Goal: Information Seeking & Learning: Find contact information

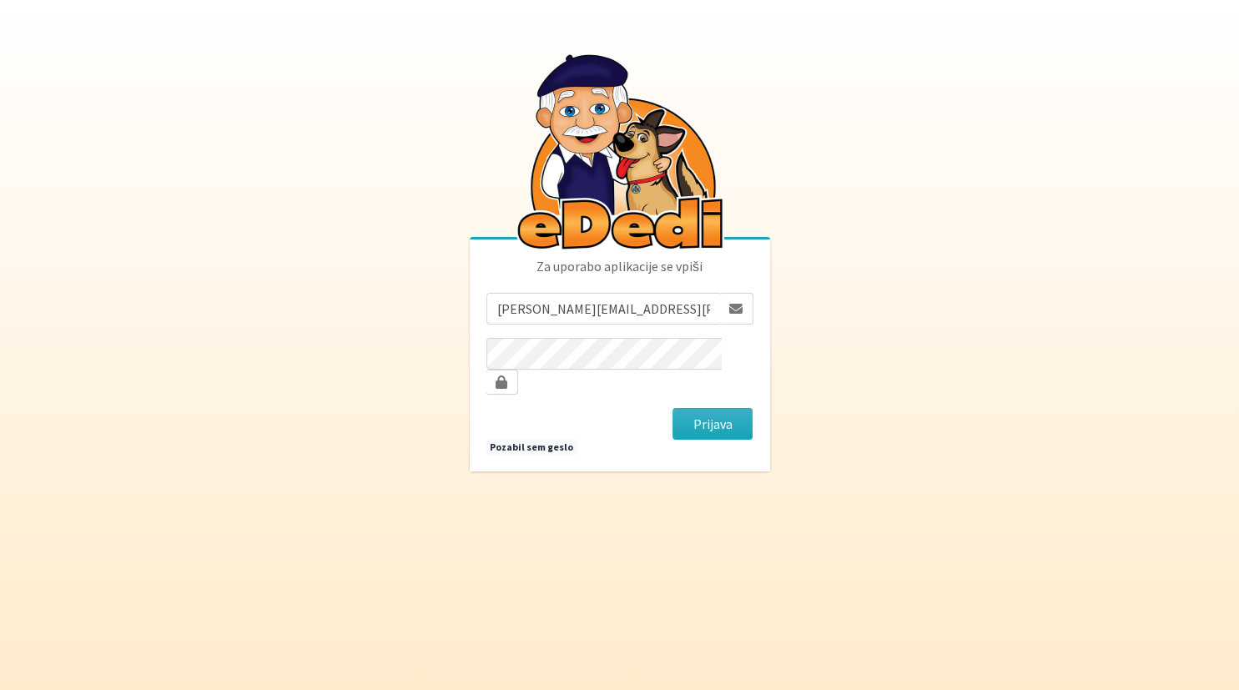
click at [671, 412] on div "Prijava" at bounding box center [712, 424] width 93 height 32
click at [678, 410] on button "Prijava" at bounding box center [712, 424] width 81 height 32
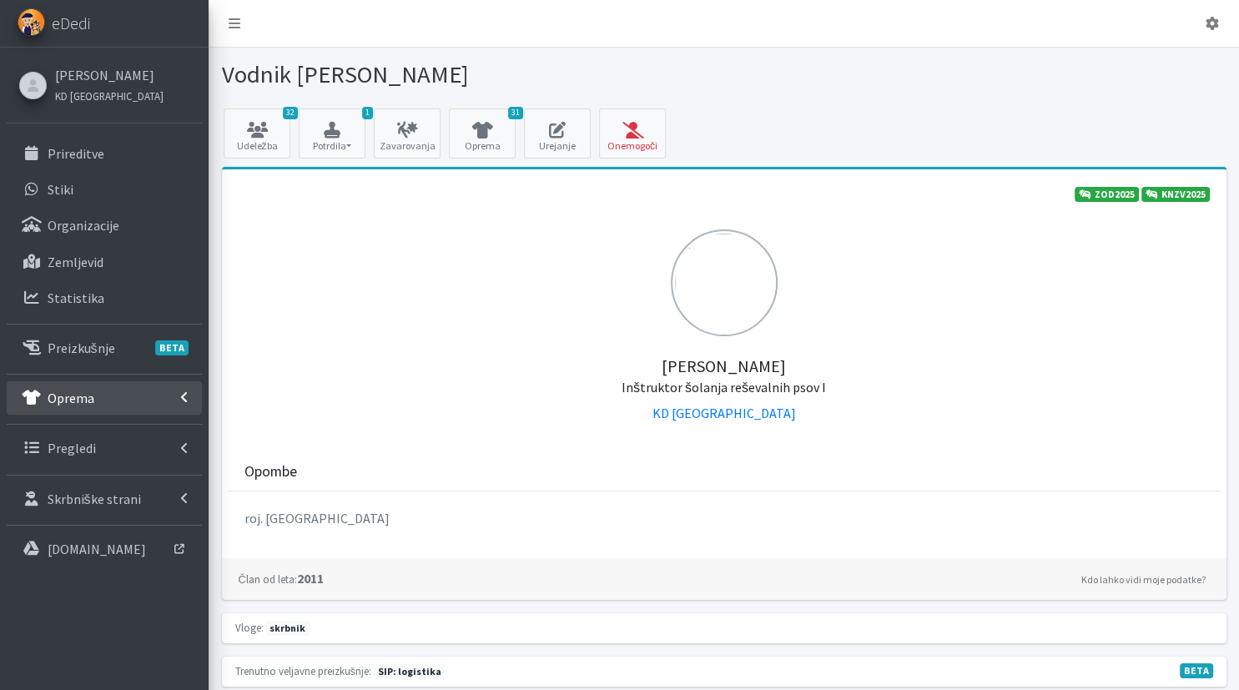
click at [78, 404] on p "Oprema" at bounding box center [71, 398] width 47 height 17
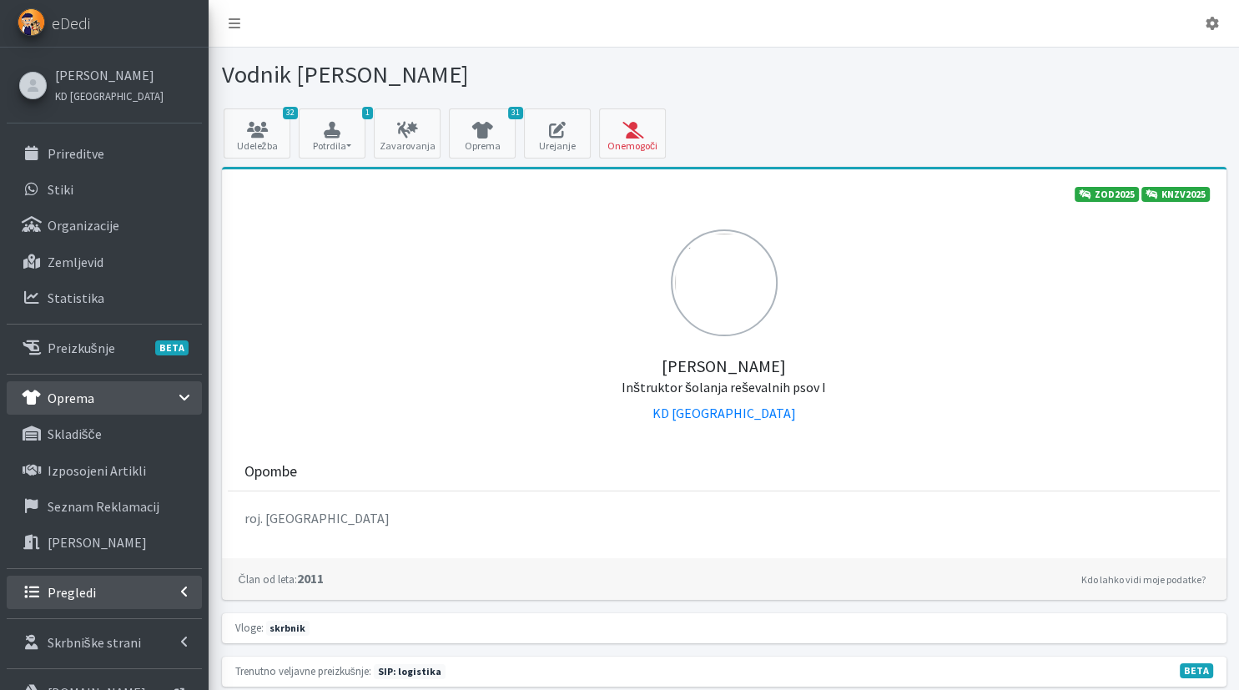
click at [148, 594] on link "Pregledi" at bounding box center [104, 592] width 195 height 33
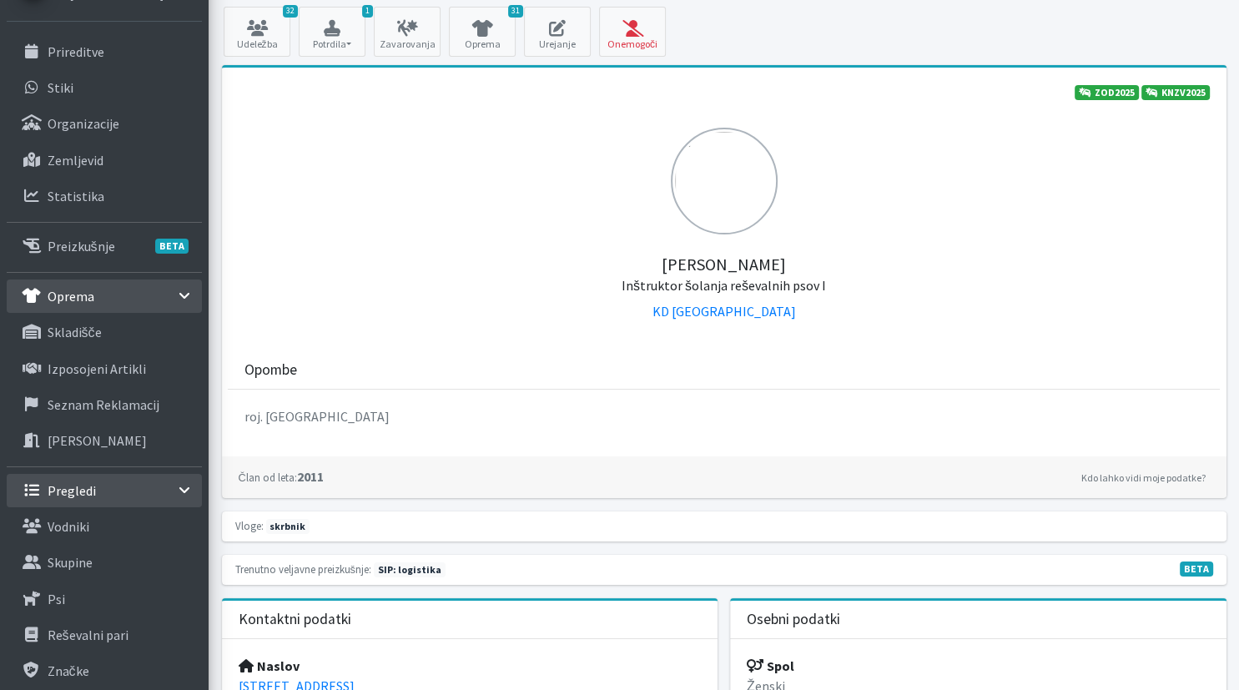
scroll to position [176, 0]
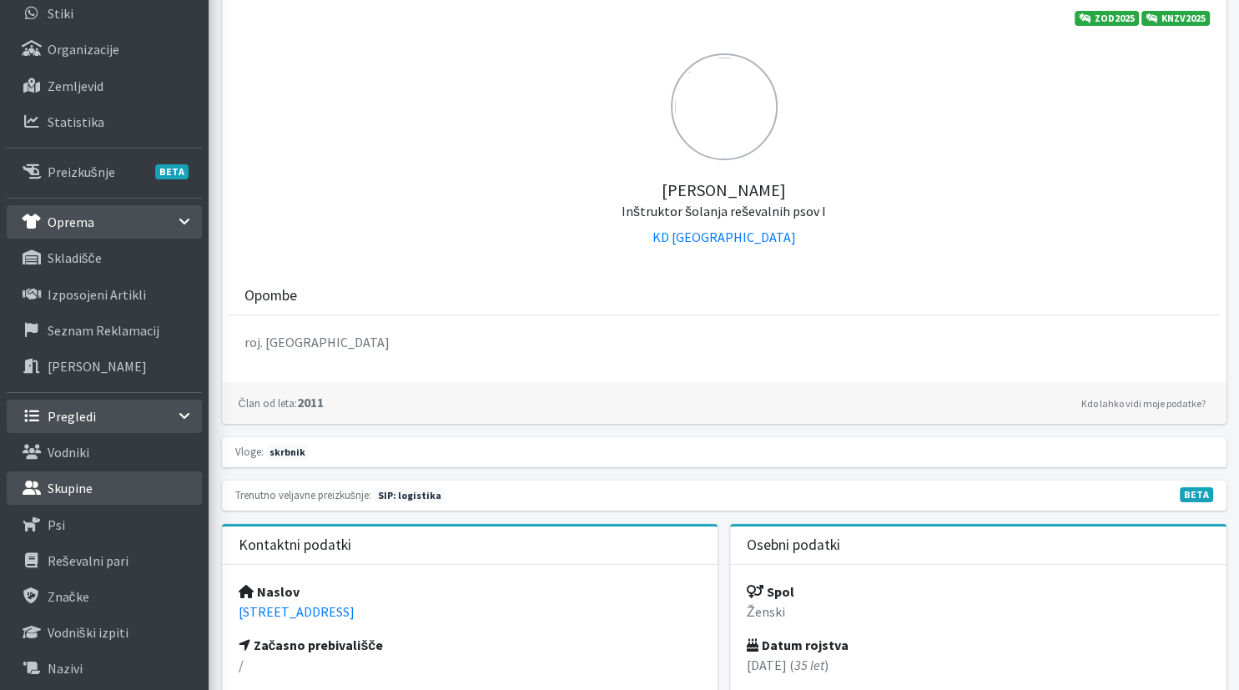
click at [61, 502] on link "Skupine" at bounding box center [104, 487] width 195 height 33
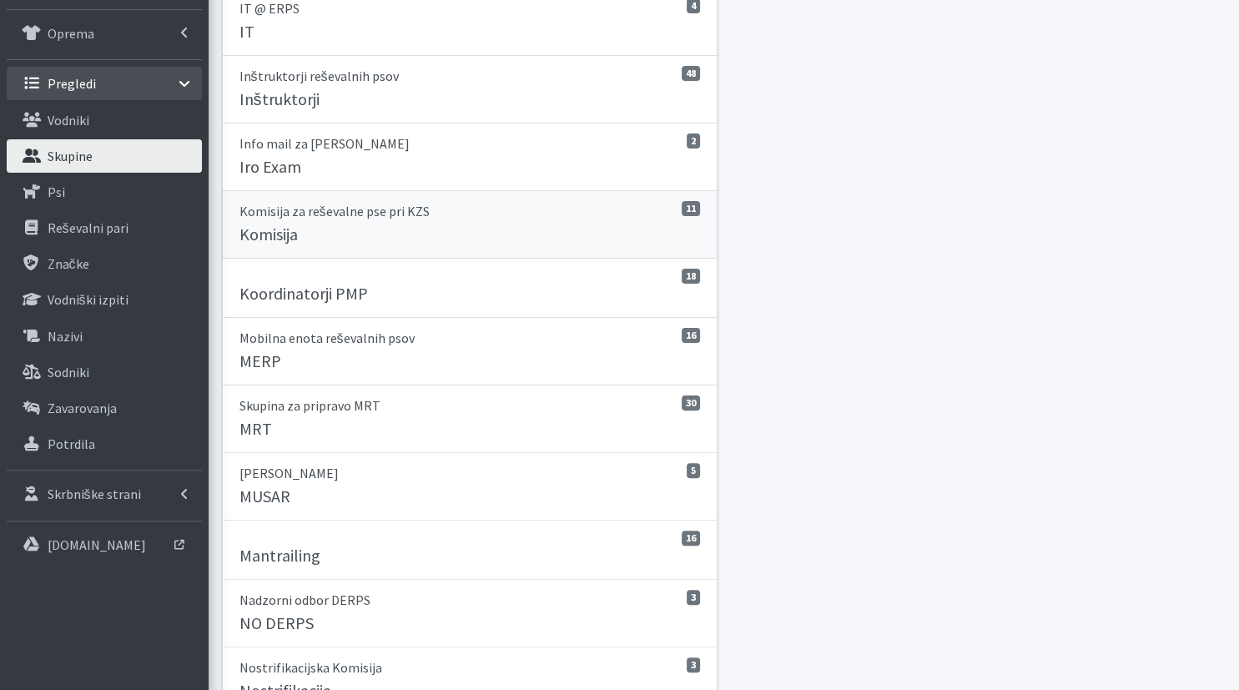
scroll to position [528, 0]
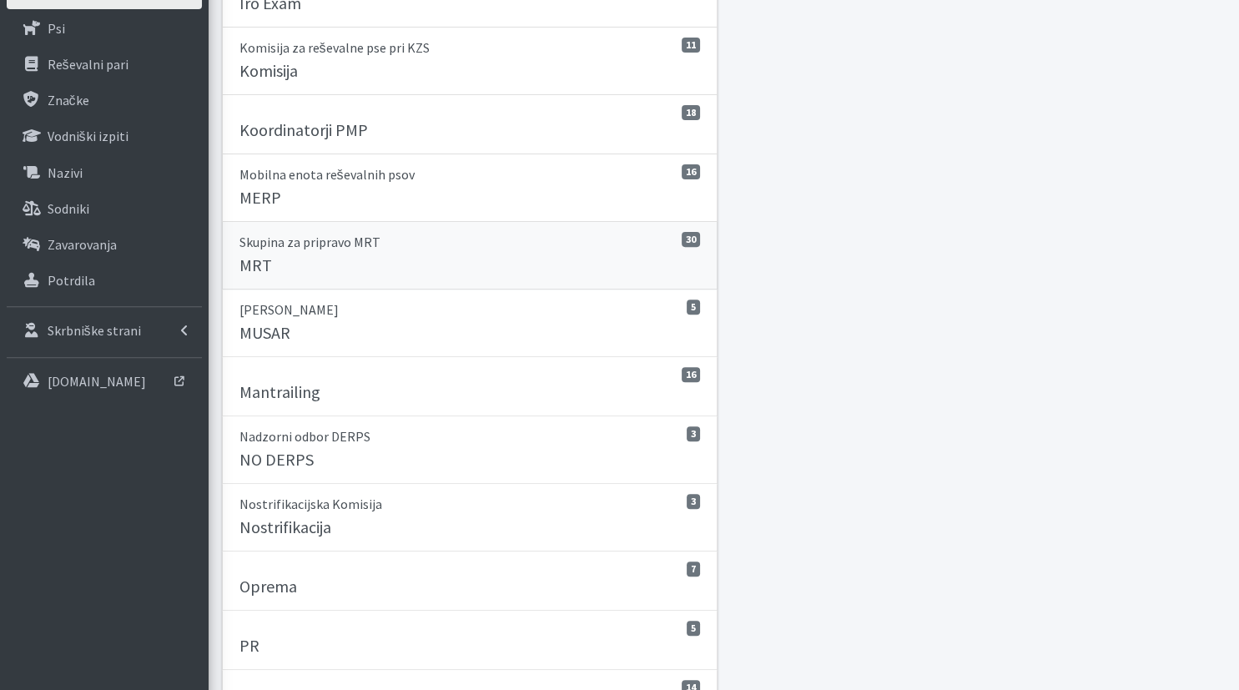
click at [334, 262] on div "MRT" at bounding box center [469, 266] width 461 height 23
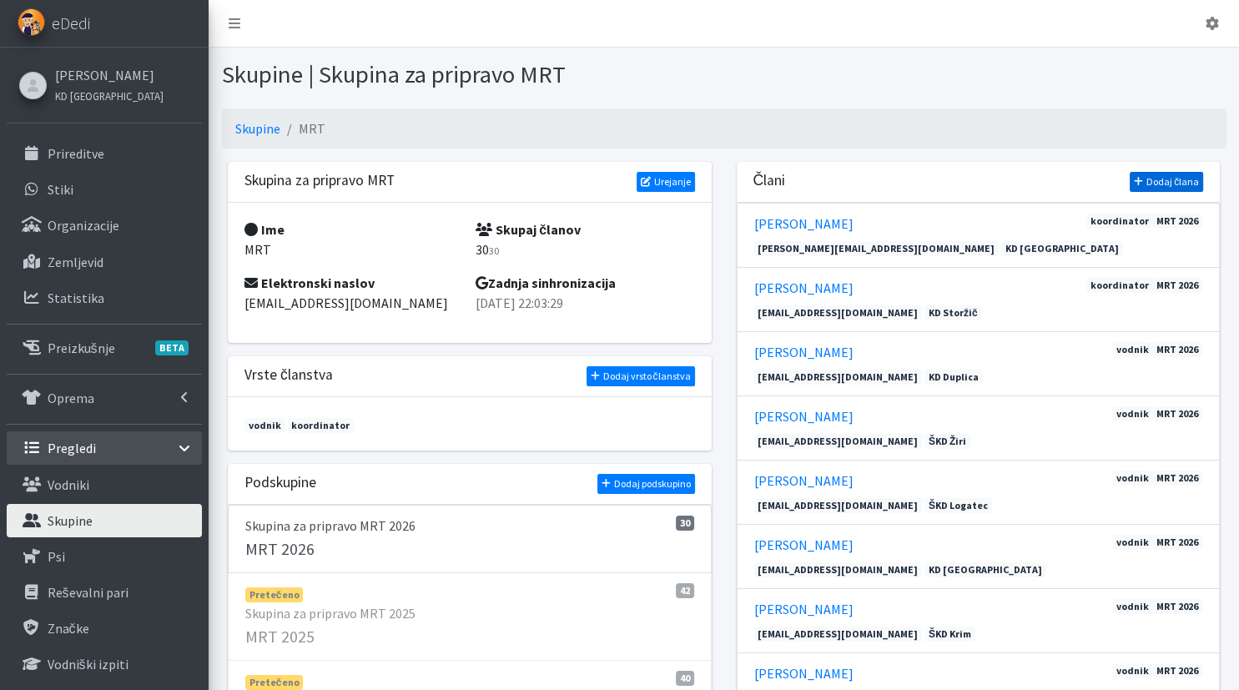
click at [1192, 181] on link "Dodaj člana" at bounding box center [1165, 182] width 73 height 20
click at [405, 556] on div "MRT 2026" at bounding box center [469, 550] width 449 height 23
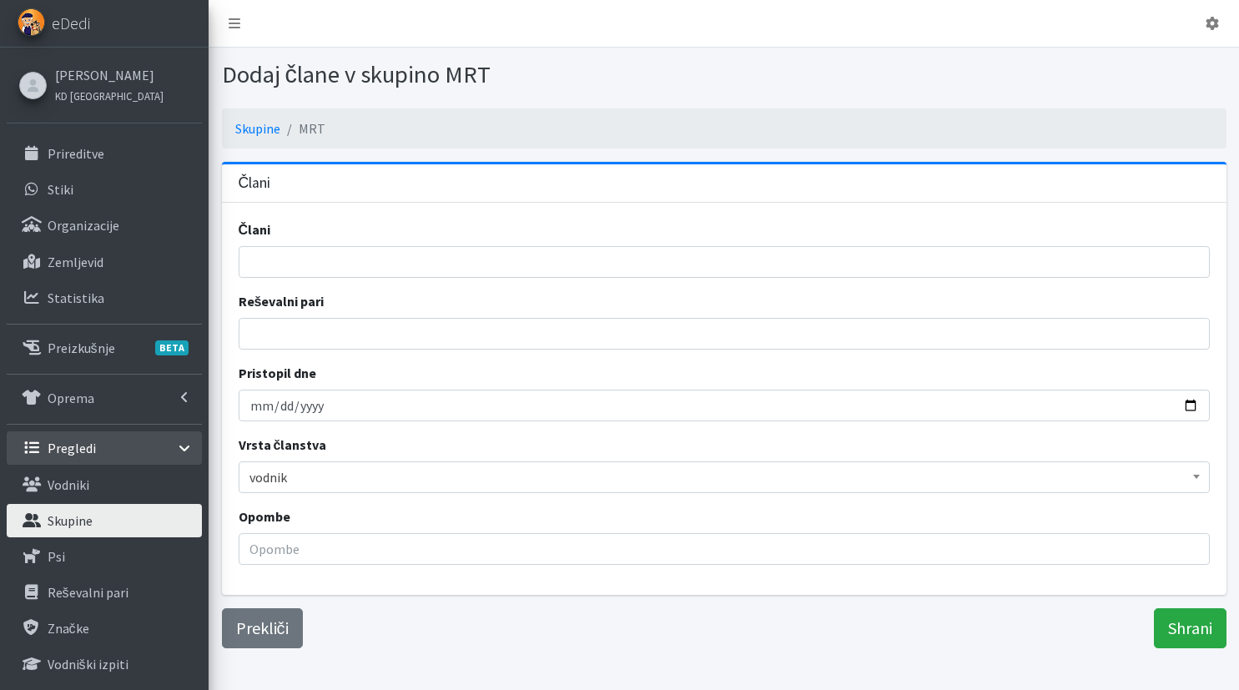
select select
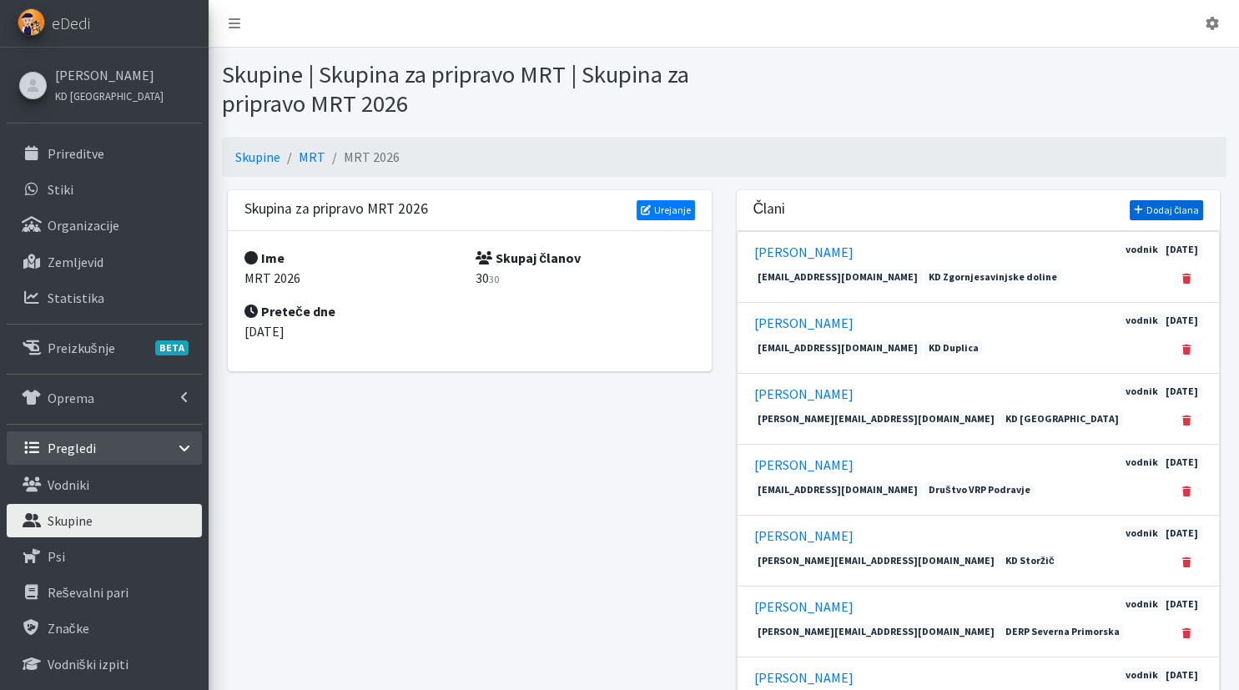
click at [1156, 205] on link "Dodaj člana" at bounding box center [1165, 210] width 73 height 20
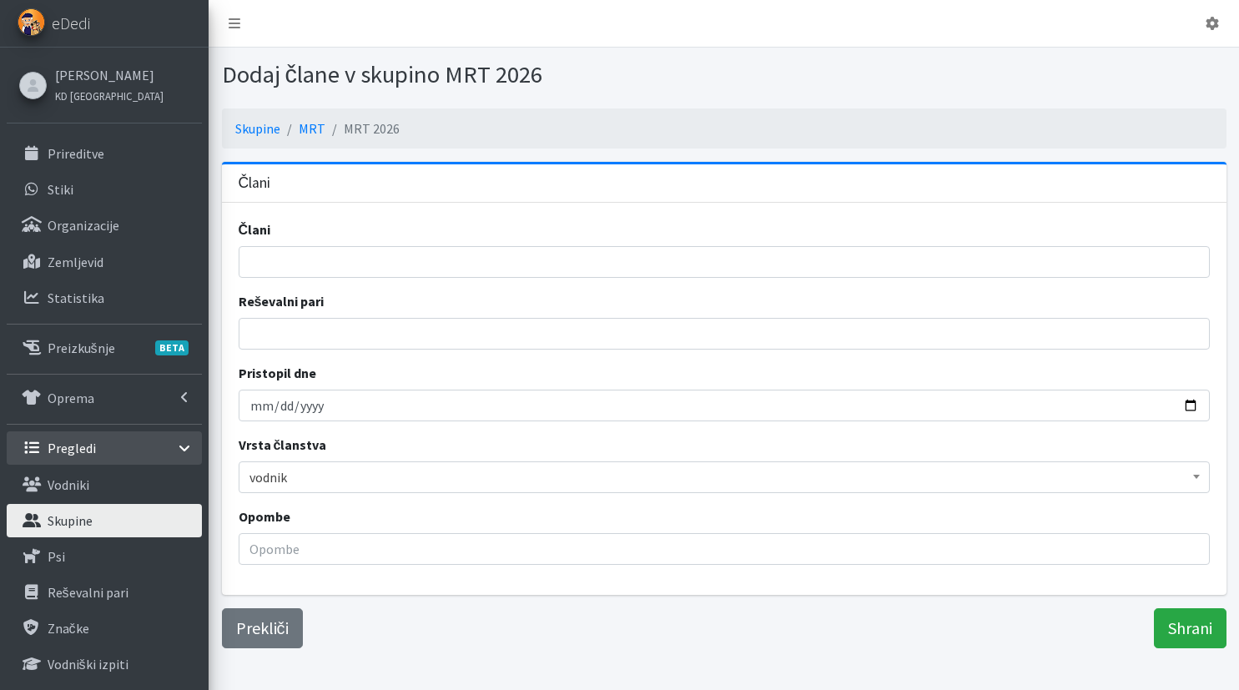
select select
click at [1154, 265] on input "search" at bounding box center [728, 262] width 959 height 20
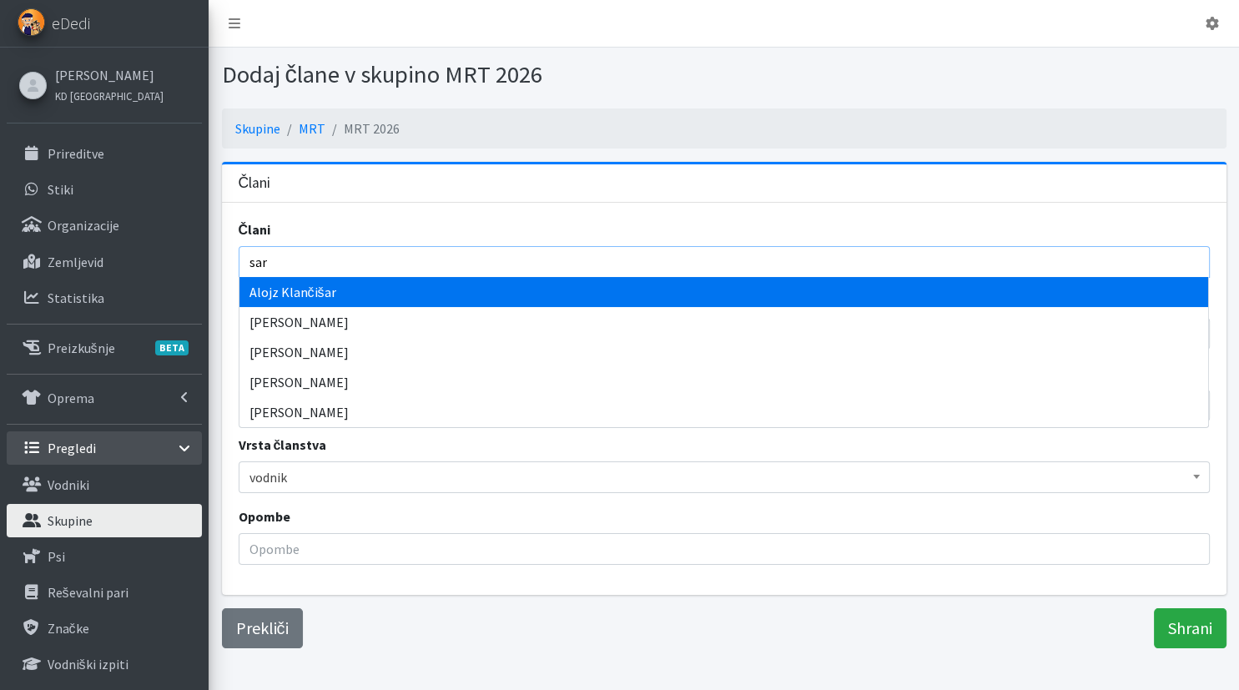
type input "sara"
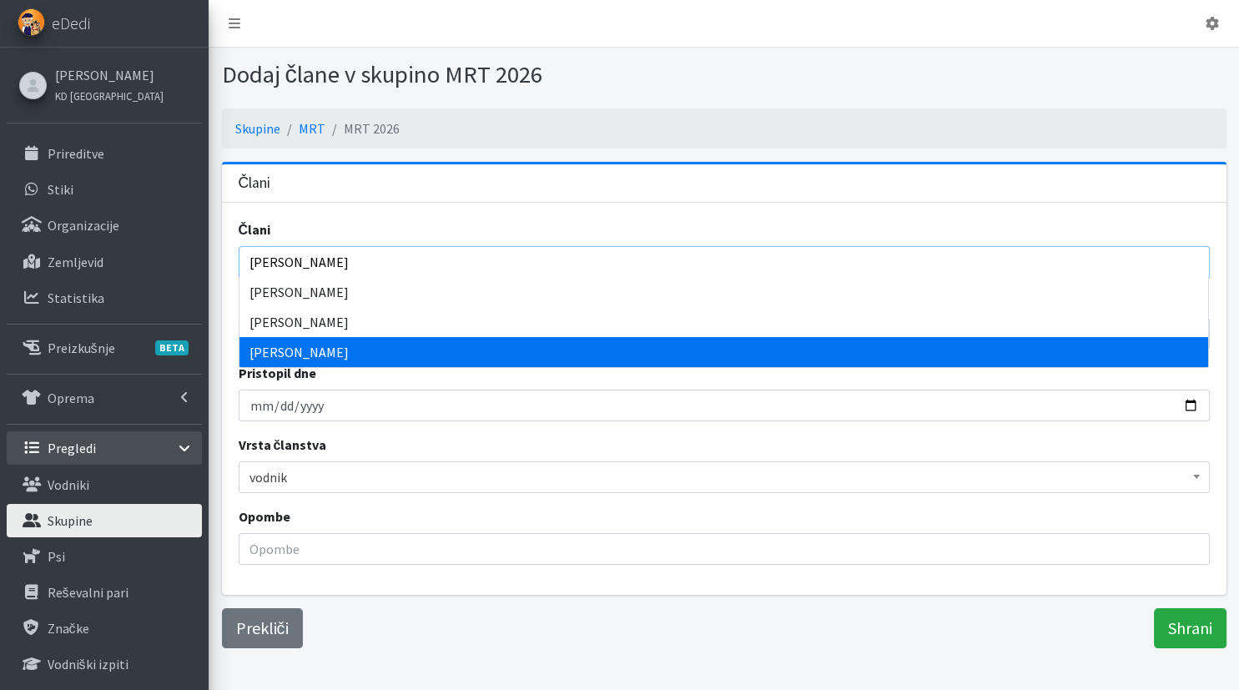
select select "1432"
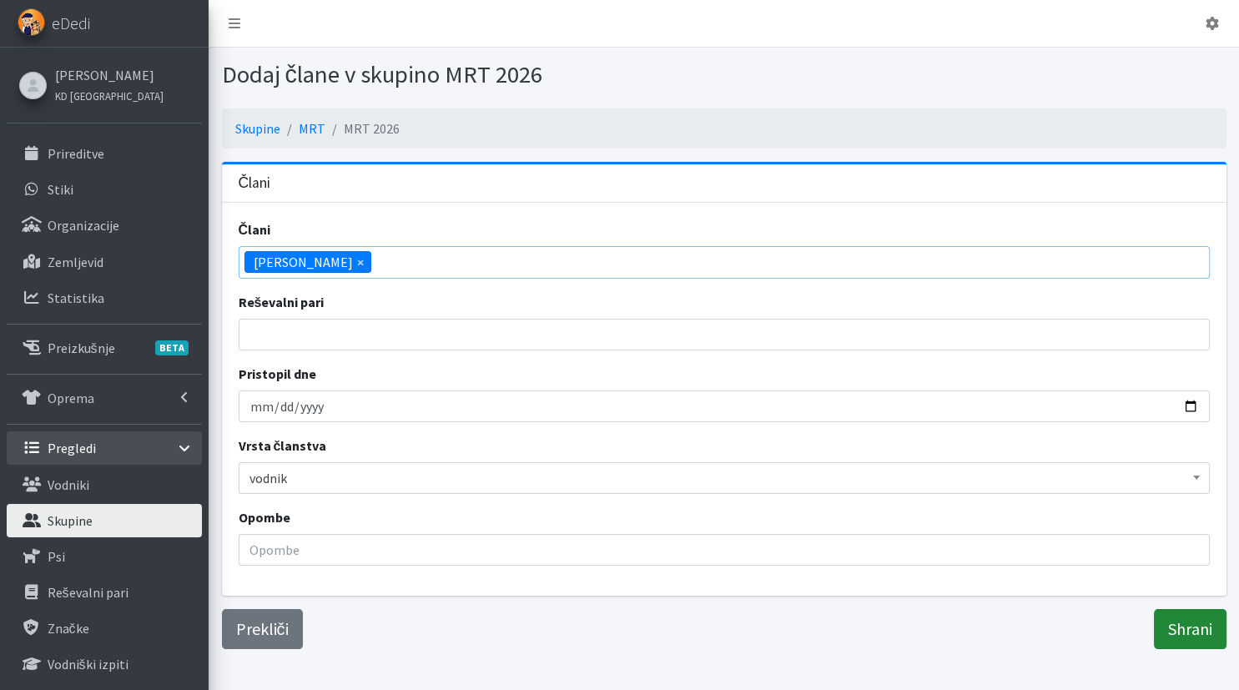
click at [1183, 629] on input "Shrani" at bounding box center [1190, 629] width 73 height 40
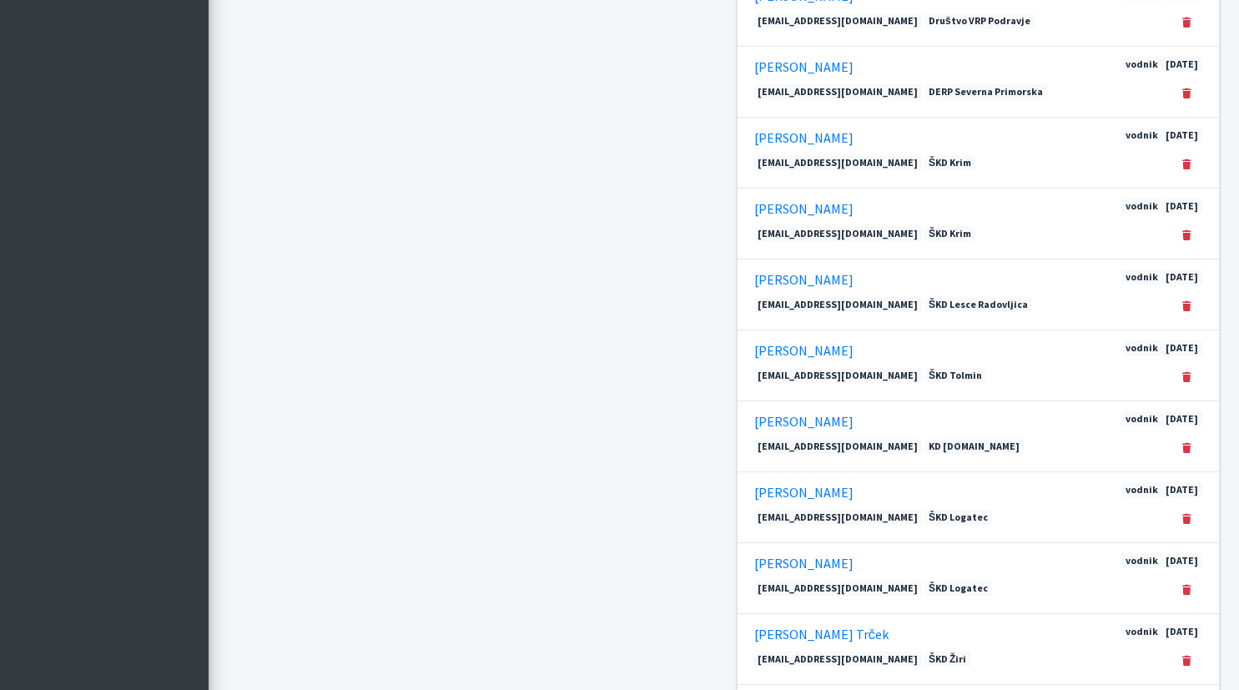
scroll to position [1838, 0]
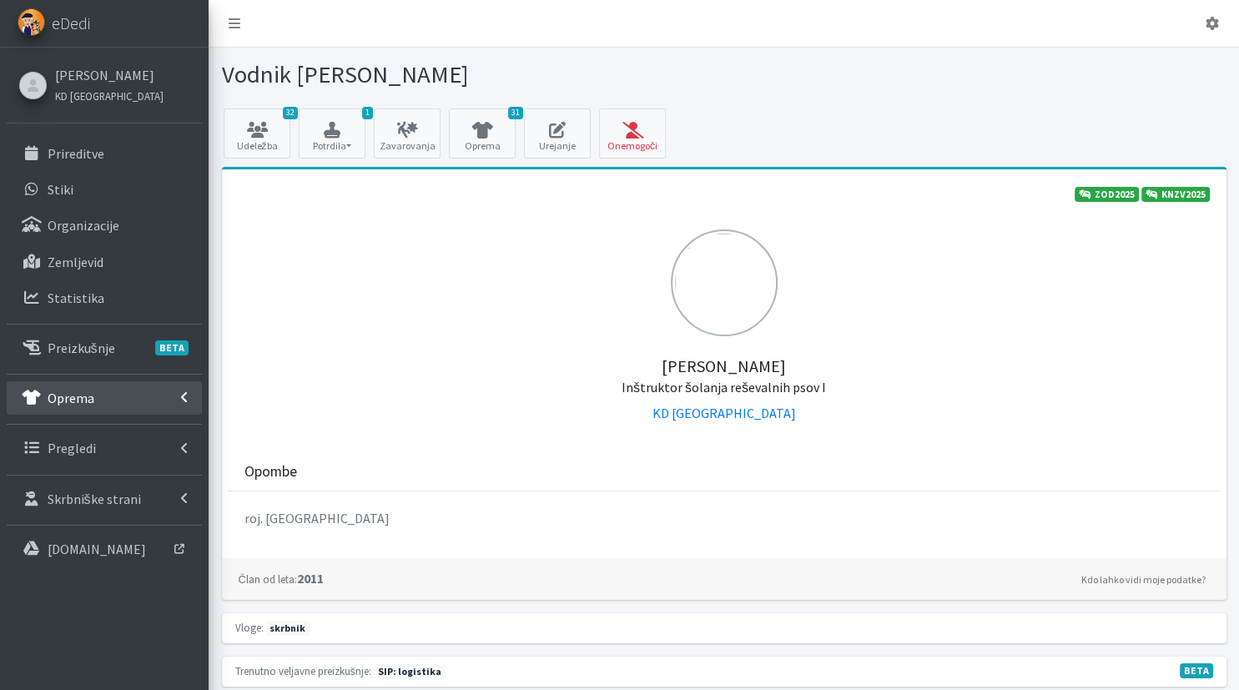
click at [117, 399] on link "Oprema" at bounding box center [104, 397] width 195 height 33
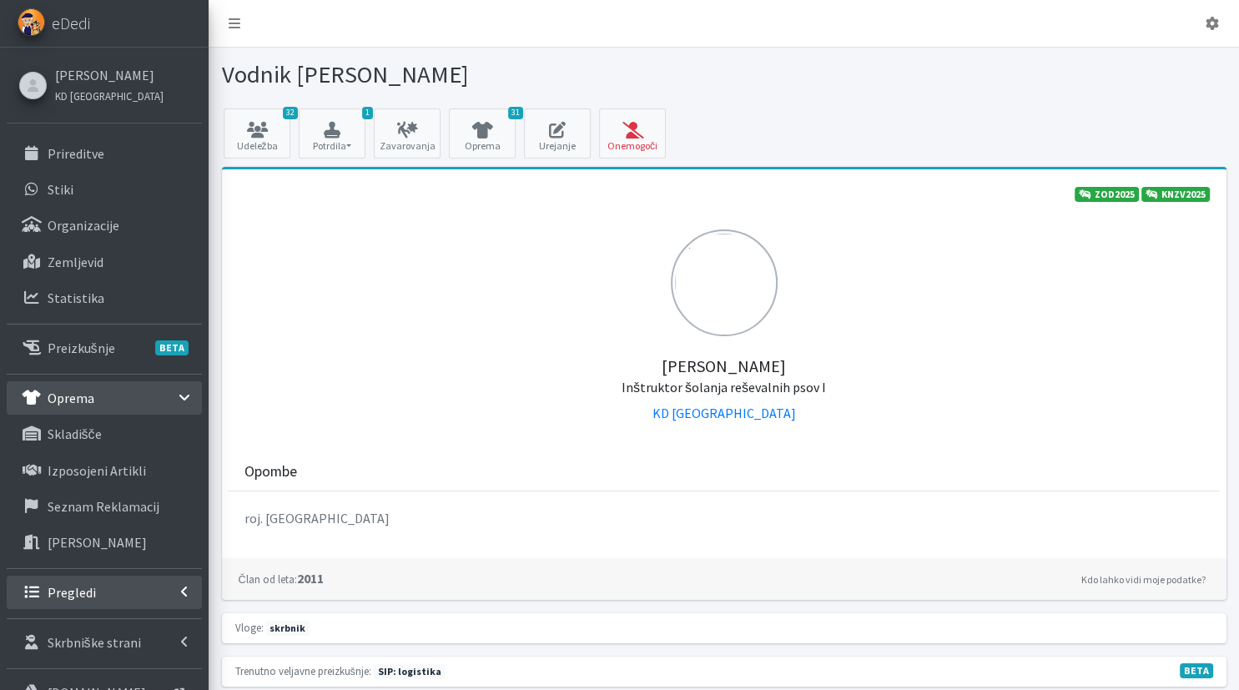
click at [95, 589] on link "Pregledi" at bounding box center [104, 592] width 195 height 33
drag, startPoint x: 95, startPoint y: 616, endPoint x: 113, endPoint y: 612, distance: 18.7
click at [95, 616] on link "Vodniki" at bounding box center [104, 627] width 195 height 33
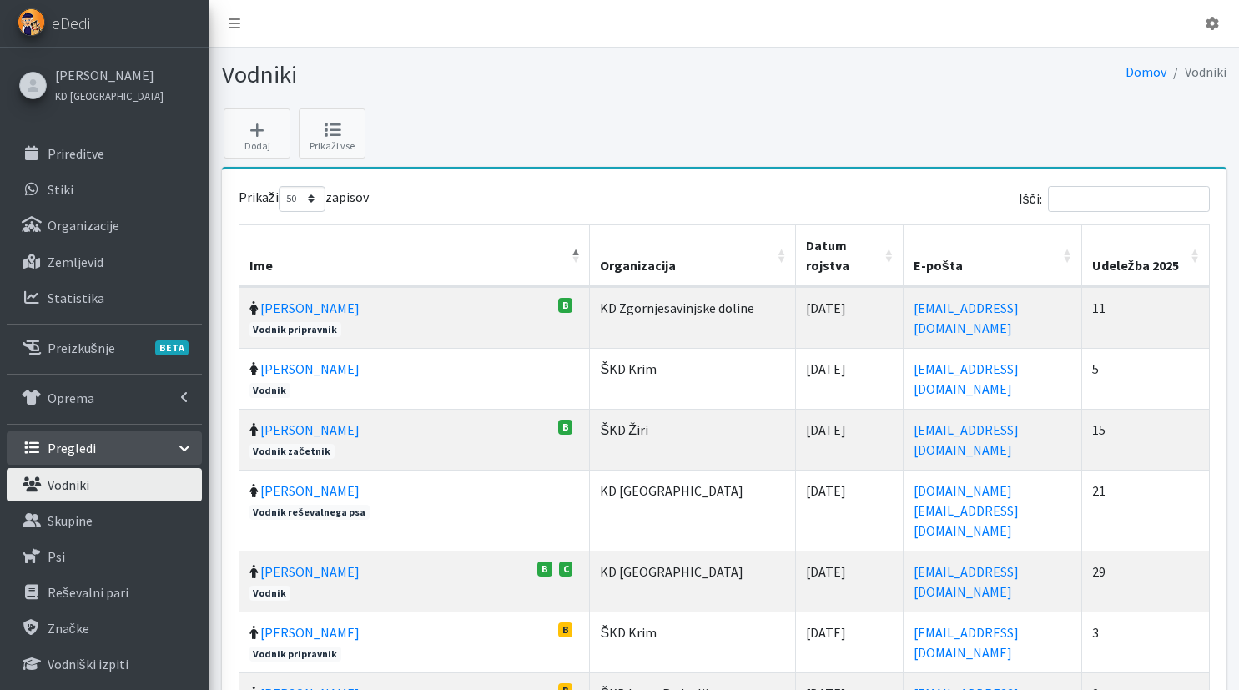
select select "50"
click at [1149, 199] on input "Išči:" at bounding box center [1129, 199] width 162 height 26
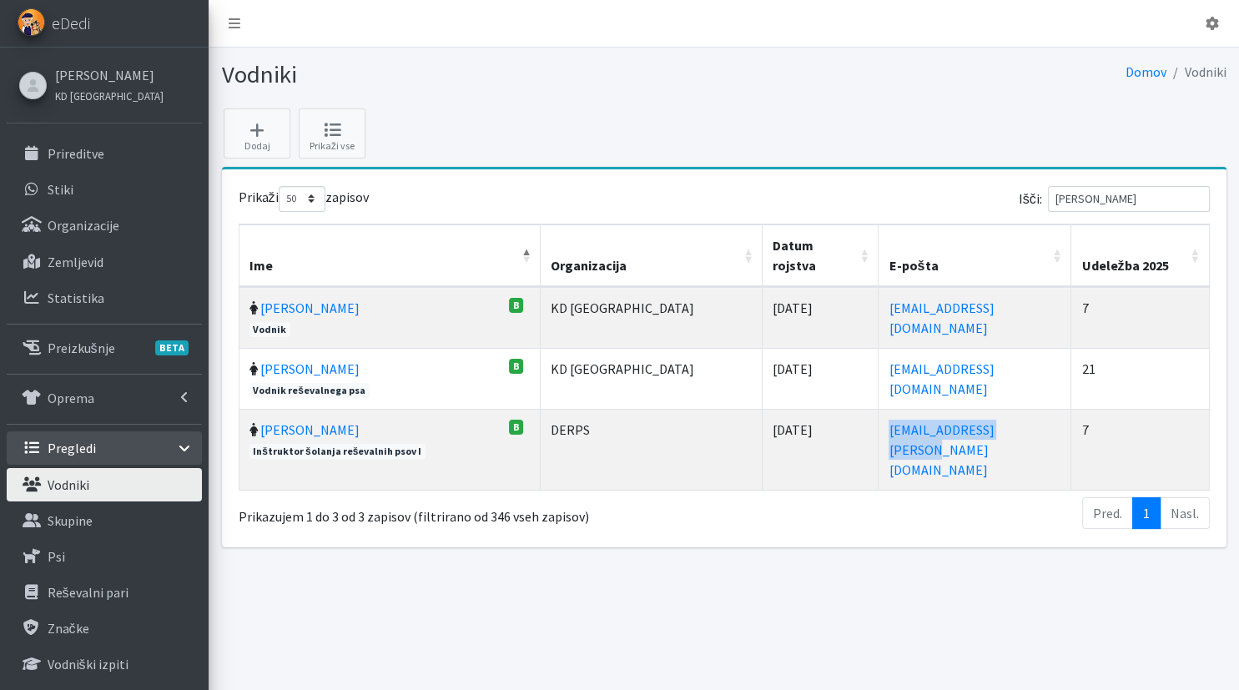
drag, startPoint x: 1006, startPoint y: 410, endPoint x: 826, endPoint y: 412, distance: 180.2
click at [878, 411] on td "sara.smerdel@gmail.com" at bounding box center [974, 449] width 193 height 81
copy link "sara.smerdel@gmail.com"
click at [314, 421] on link "Sara Smerdel" at bounding box center [309, 429] width 99 height 17
drag, startPoint x: 1124, startPoint y: 195, endPoint x: 976, endPoint y: 194, distance: 148.5
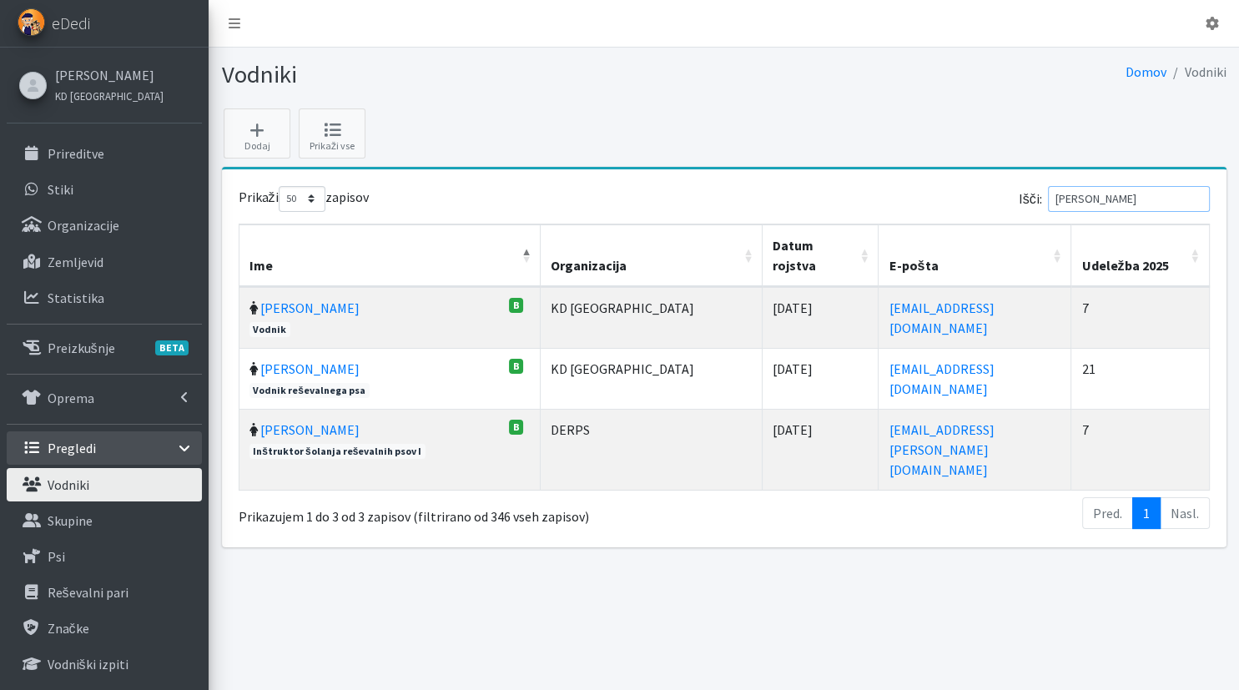
click at [1048, 194] on input "sara" at bounding box center [1129, 199] width 162 height 26
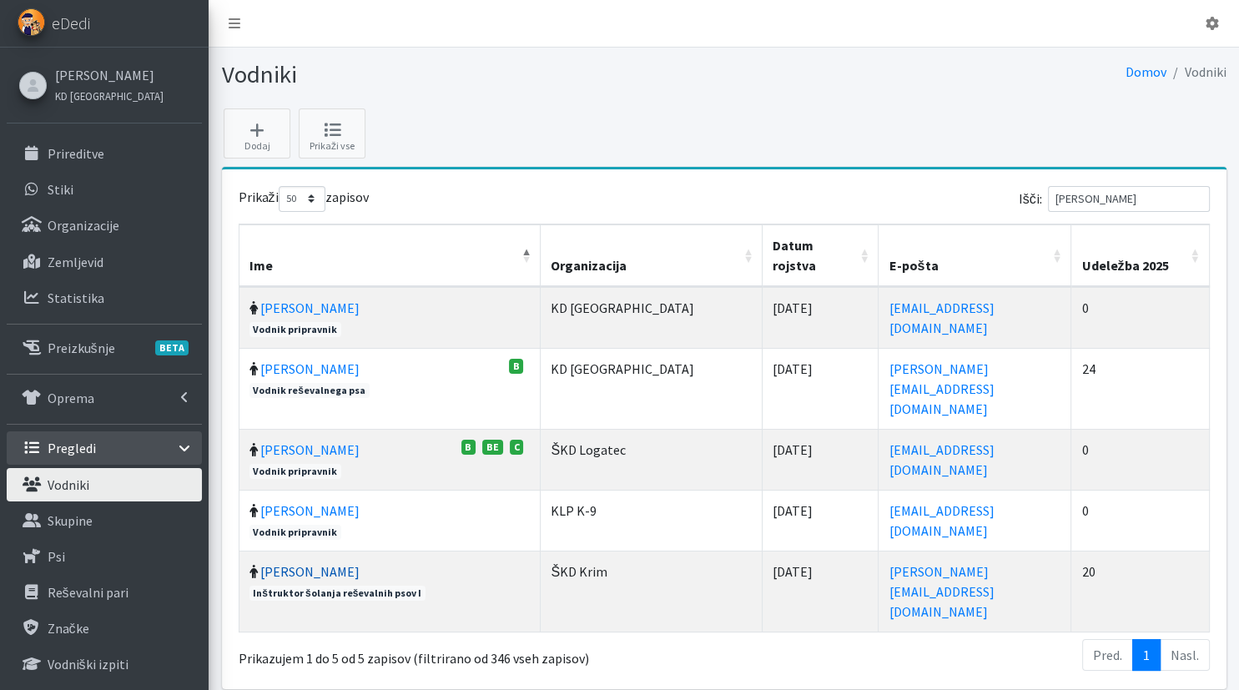
click at [272, 563] on link "[PERSON_NAME]" at bounding box center [309, 571] width 99 height 17
drag, startPoint x: 1105, startPoint y: 199, endPoint x: 989, endPoint y: 199, distance: 115.9
click at [1048, 199] on input "peter" at bounding box center [1129, 199] width 162 height 26
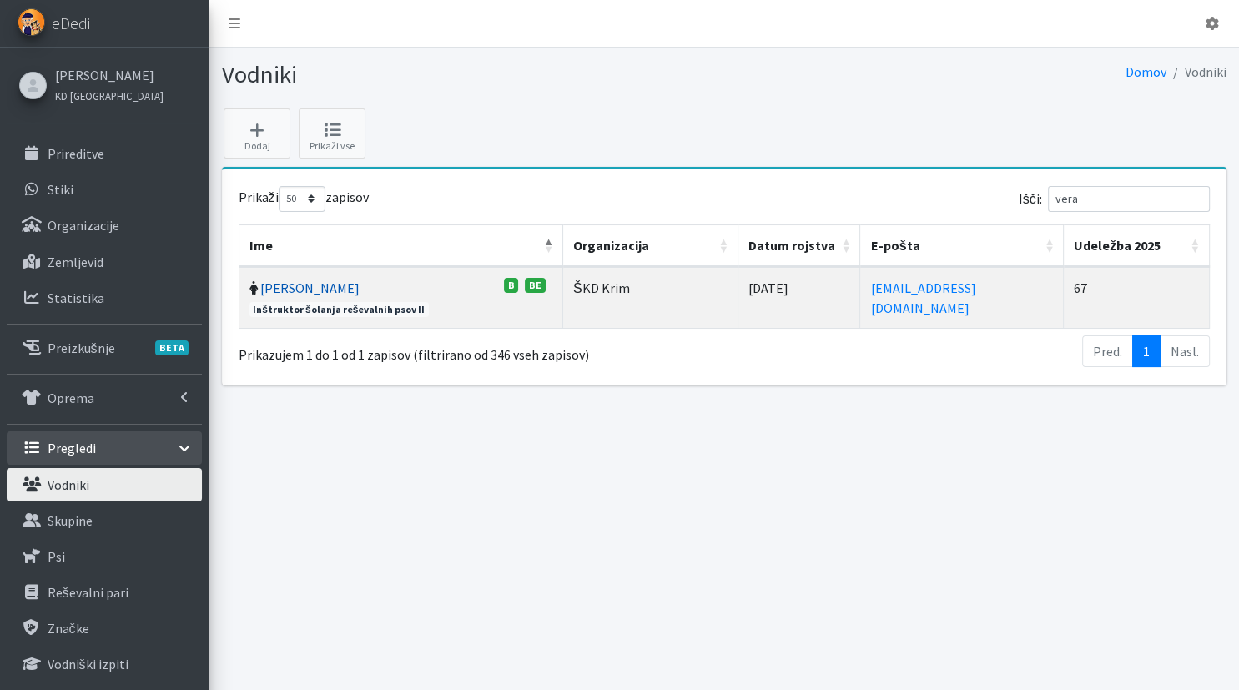
click at [305, 283] on link "Vera Mikolič" at bounding box center [309, 287] width 99 height 17
drag, startPoint x: 1127, startPoint y: 202, endPoint x: 984, endPoint y: 197, distance: 142.7
click at [1048, 197] on input "vera" at bounding box center [1129, 199] width 162 height 26
type input "kralj"
click at [284, 285] on link "Janez Kraljič" at bounding box center [309, 287] width 99 height 17
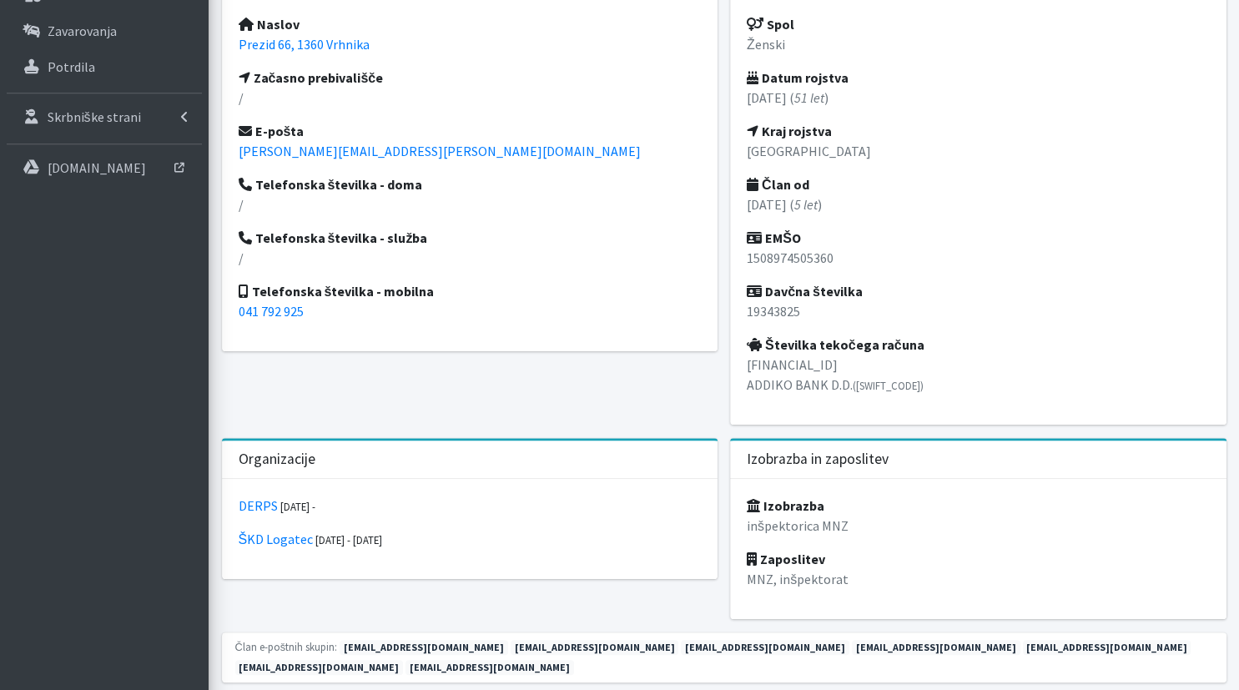
scroll to position [792, 0]
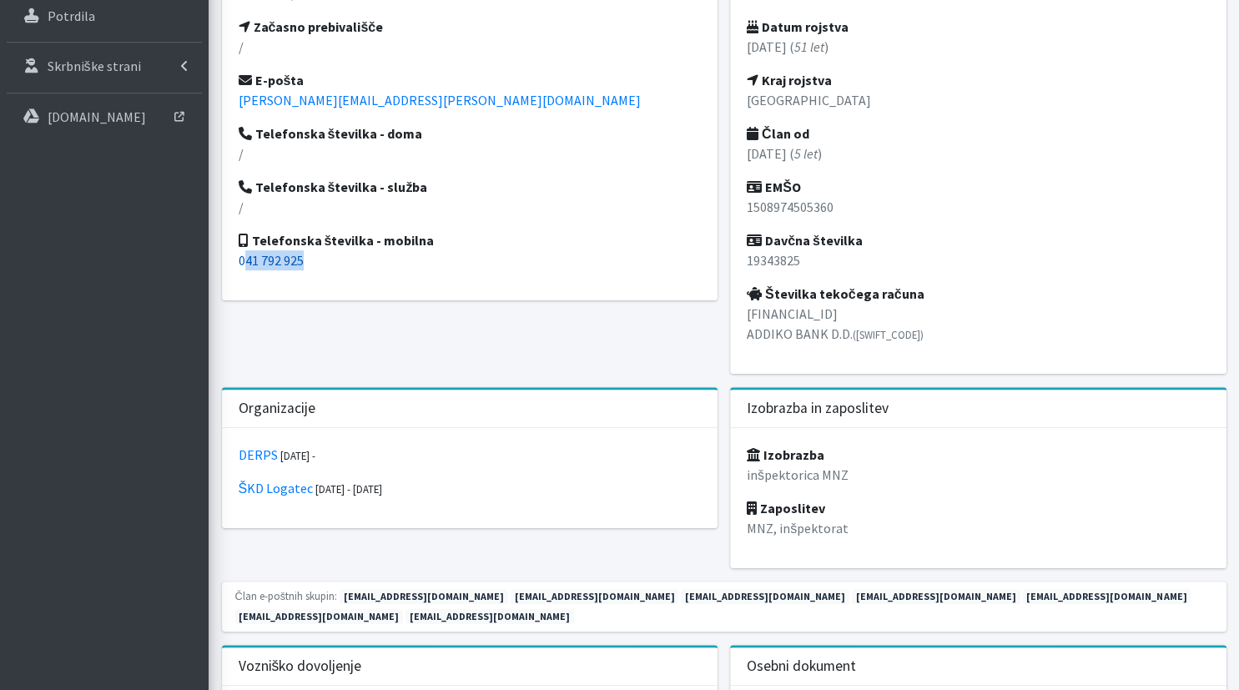
drag, startPoint x: 345, startPoint y: 264, endPoint x: 247, endPoint y: 265, distance: 98.4
click at [247, 265] on p "041 792 925" at bounding box center [470, 260] width 463 height 20
copy link "41 792 925"
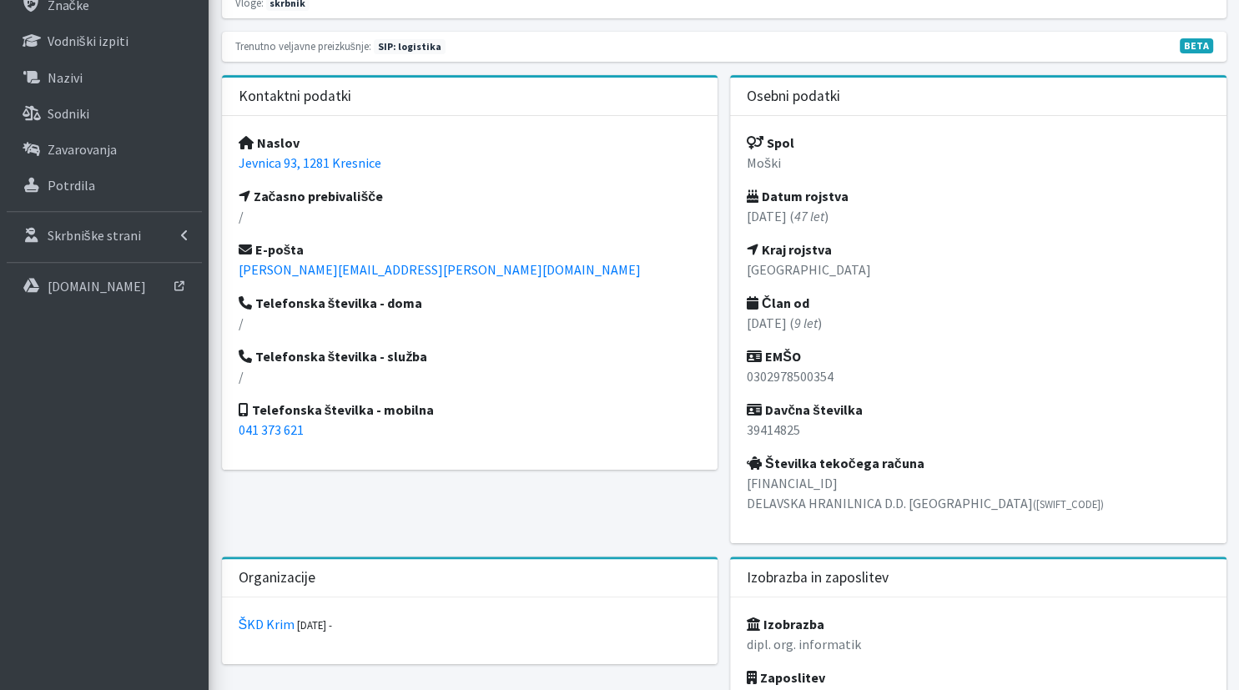
scroll to position [704, 0]
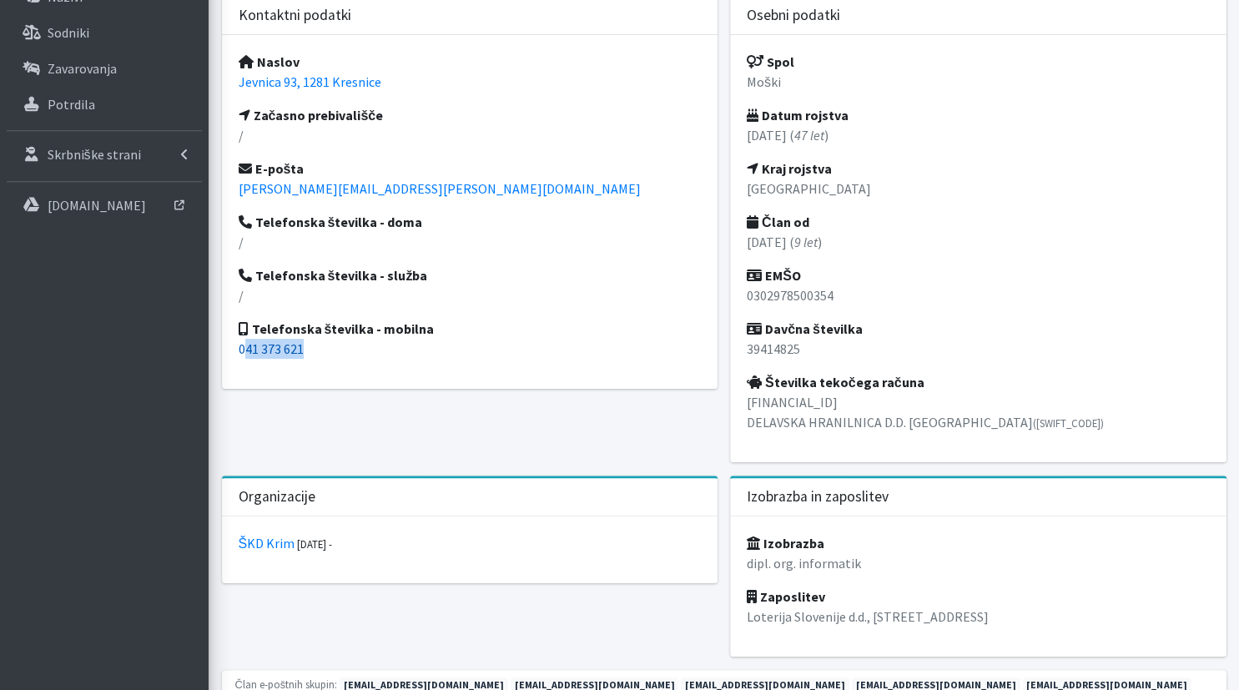
drag, startPoint x: 344, startPoint y: 355, endPoint x: 246, endPoint y: 353, distance: 98.5
click at [246, 353] on p "041 373 621" at bounding box center [470, 349] width 463 height 20
copy link "41 373 621"
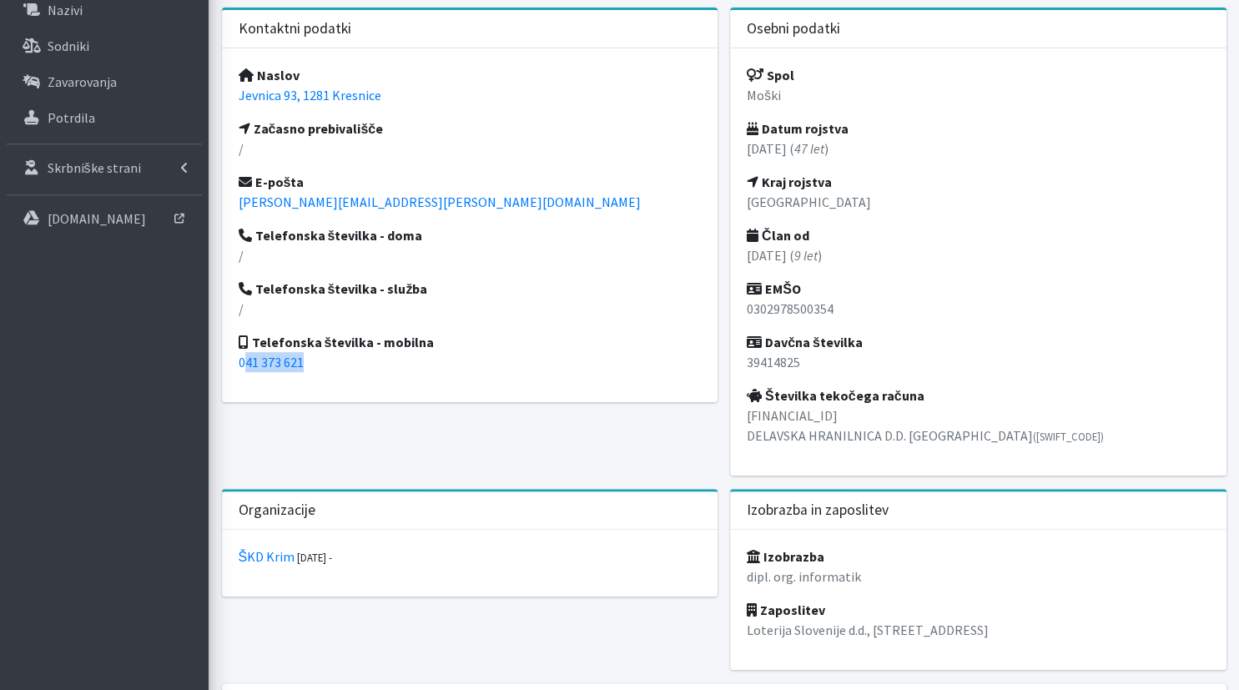
scroll to position [616, 0]
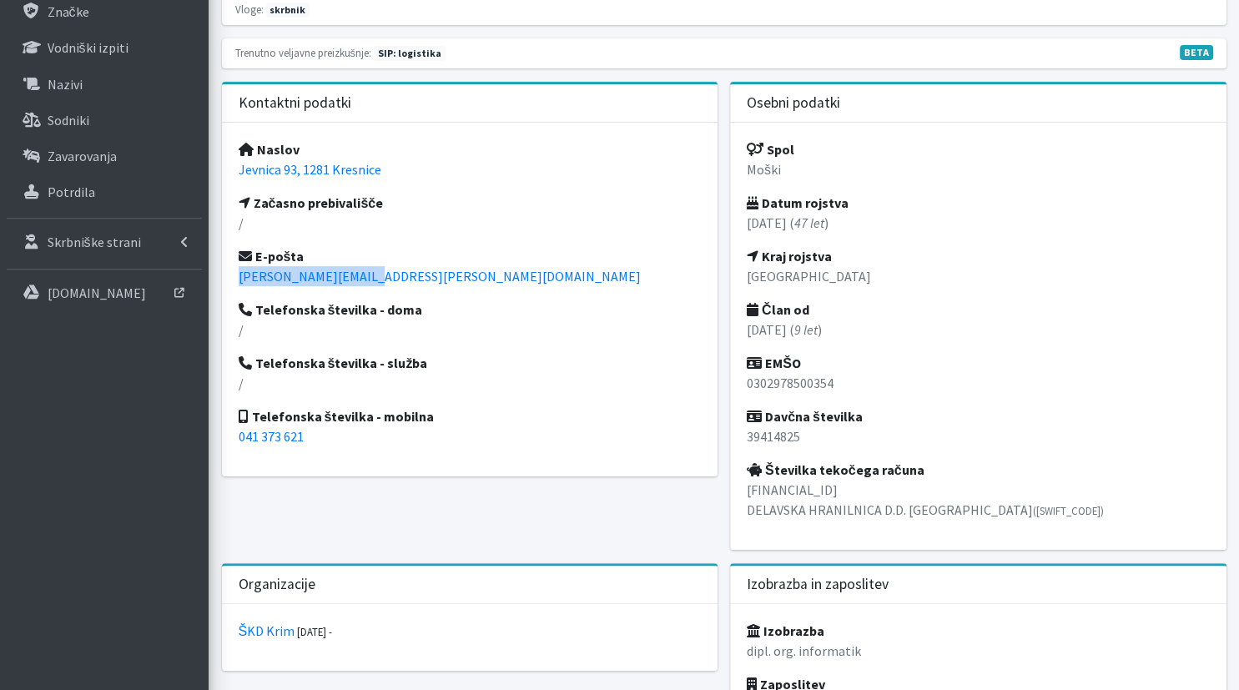
drag, startPoint x: 392, startPoint y: 272, endPoint x: 230, endPoint y: 279, distance: 162.0
click at [230, 279] on div "Naslov Jevnica 93, 1281 Kresnice Začasno prebivališče / E-pošta peter.vozelj@er…" at bounding box center [470, 300] width 496 height 354
copy link "peter.vozelj@erps.si"
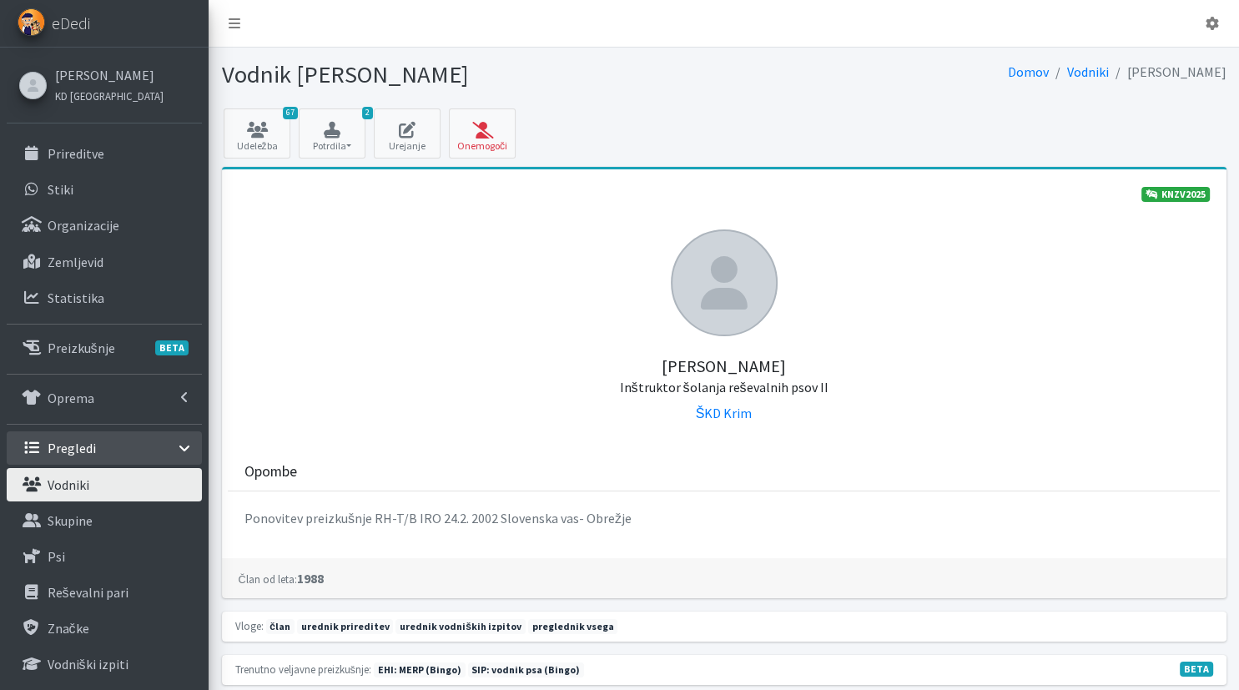
scroll to position [528, 0]
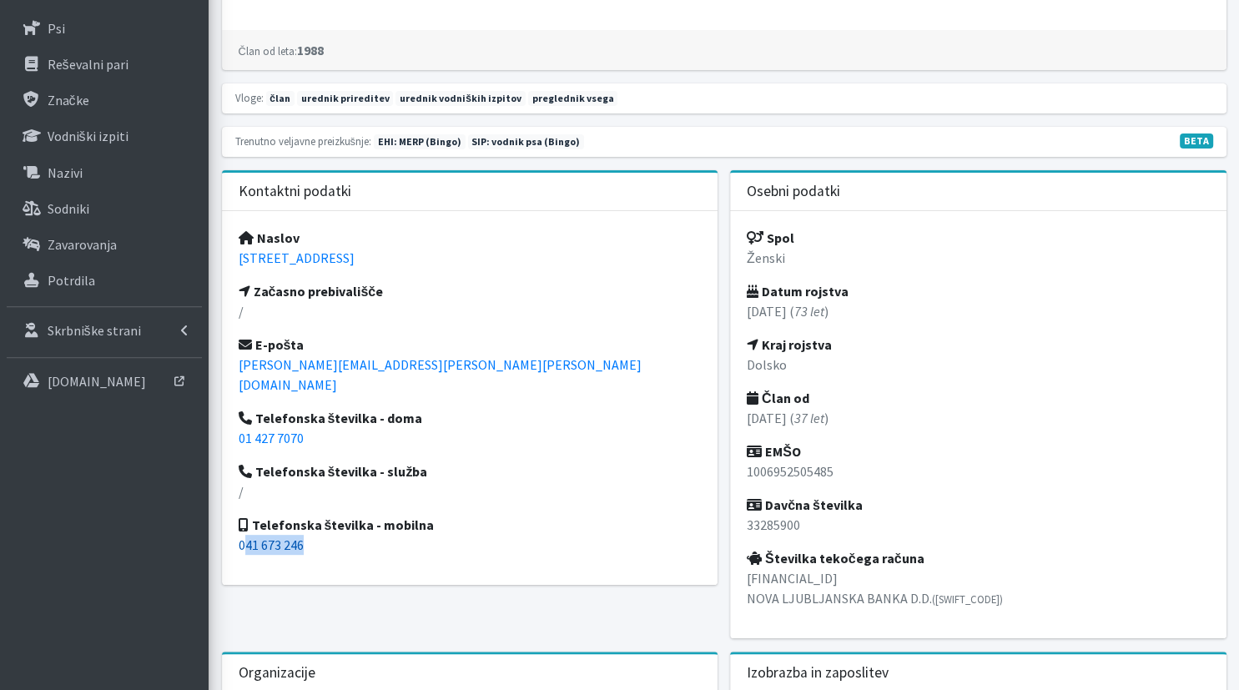
drag, startPoint x: 321, startPoint y: 529, endPoint x: 248, endPoint y: 525, distance: 73.5
click at [248, 535] on p "041 673 246" at bounding box center [470, 545] width 463 height 20
copy link "41 673 246"
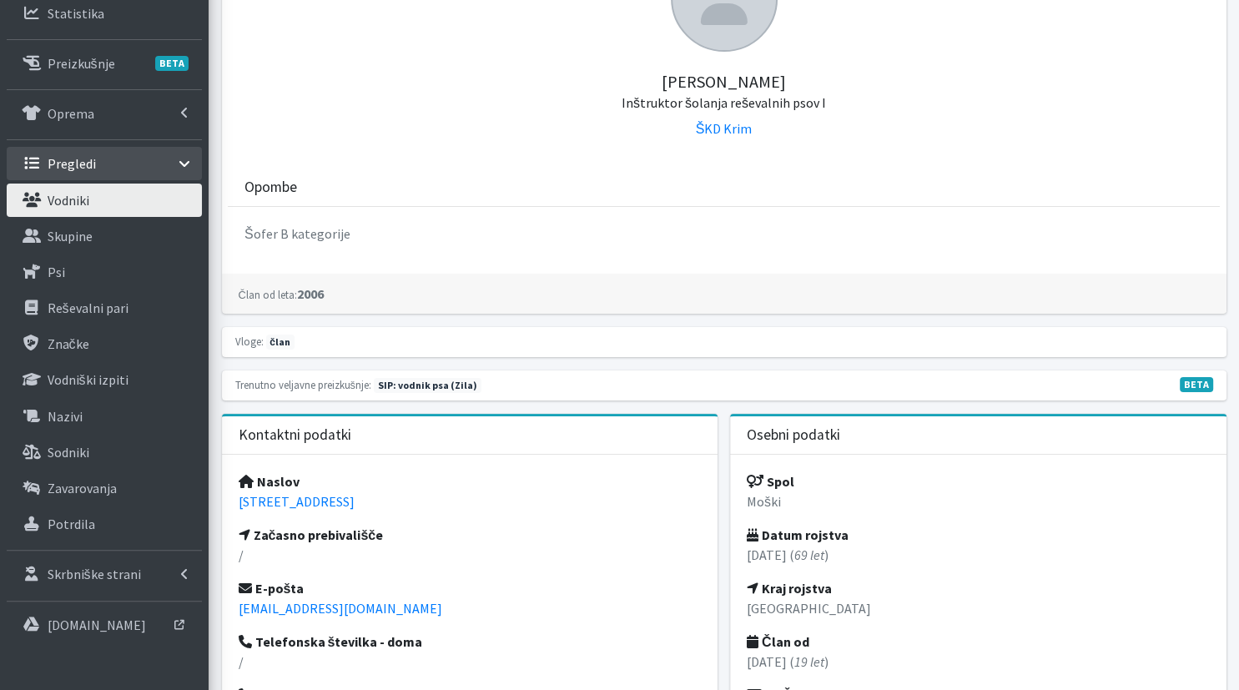
scroll to position [528, 0]
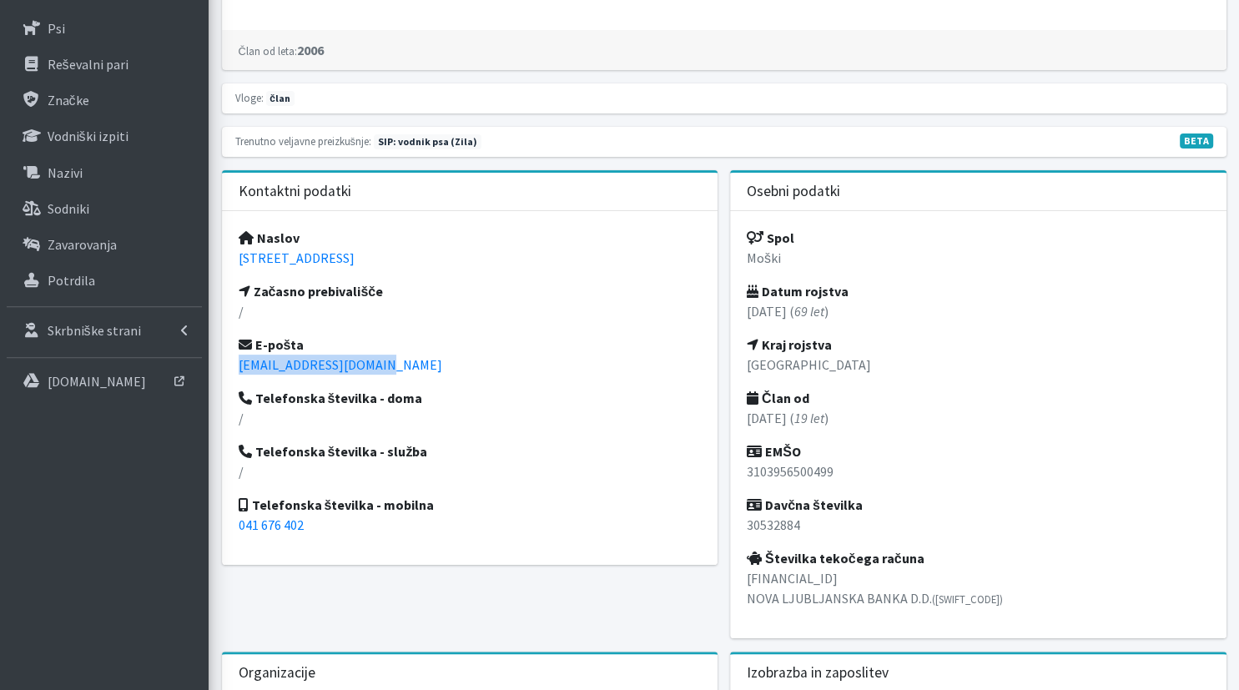
drag, startPoint x: 405, startPoint y: 362, endPoint x: 225, endPoint y: 355, distance: 180.3
click at [225, 355] on div "Naslov [STREET_ADDRESS] Začasno prebivališče / E-pošta [EMAIL_ADDRESS][DOMAIN_N…" at bounding box center [470, 388] width 496 height 354
copy link "[EMAIL_ADDRESS][DOMAIN_NAME]"
drag, startPoint x: 325, startPoint y: 519, endPoint x: 242, endPoint y: 522, distance: 83.5
click at [242, 522] on p "041 676 402" at bounding box center [470, 525] width 463 height 20
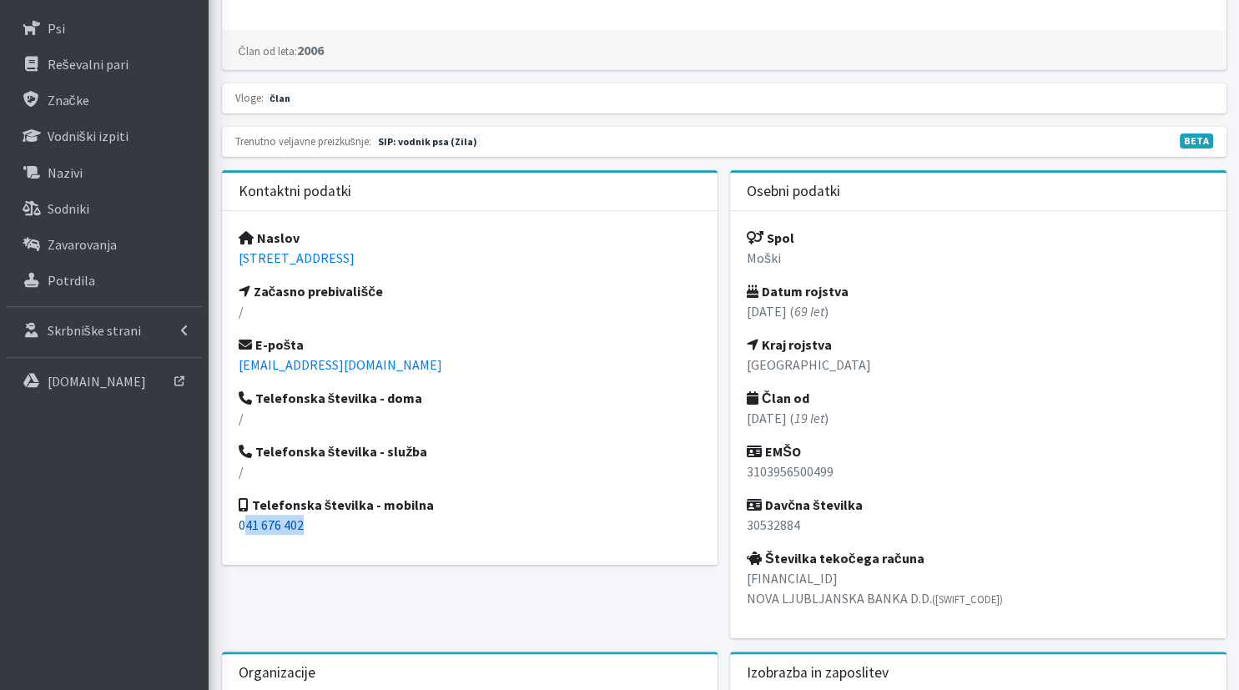
copy link "41 676 402"
click at [609, 443] on div "Naslov [STREET_ADDRESS] Začasno prebivališče / E-pošta [EMAIL_ADDRESS][DOMAIN_N…" at bounding box center [470, 388] width 496 height 354
